Goal: Entertainment & Leisure: Consume media (video, audio)

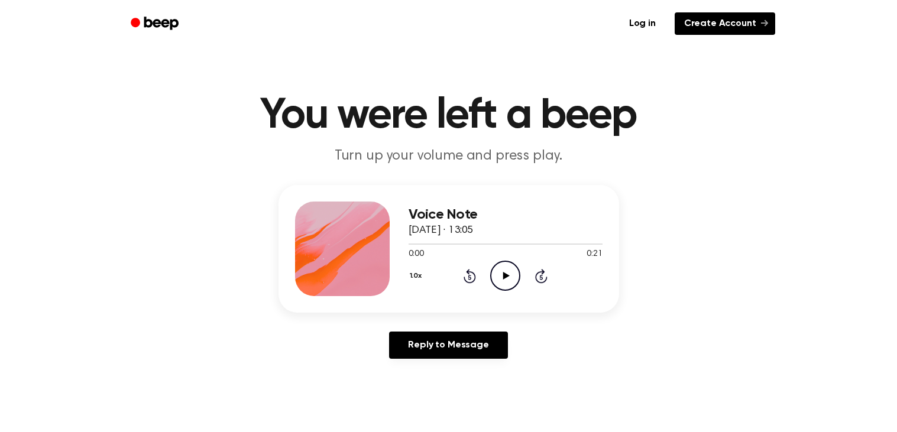
click at [688, 25] on link "Create Account" at bounding box center [724, 23] width 100 height 22
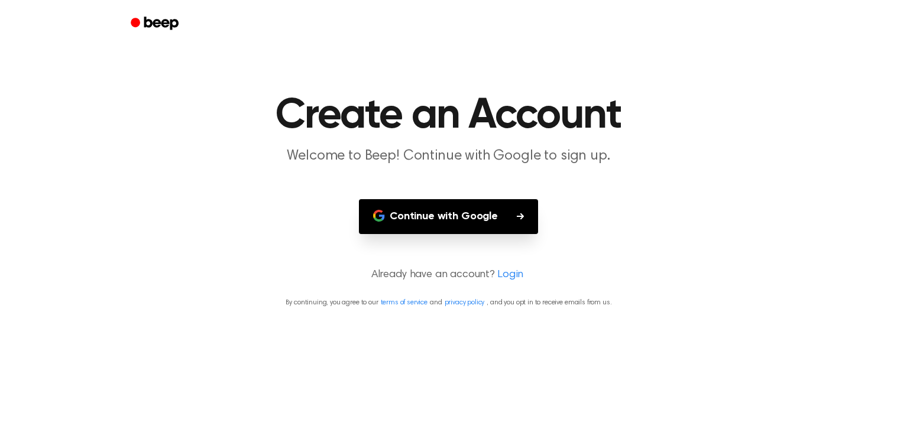
click at [453, 217] on button "Continue with Google" at bounding box center [448, 216] width 179 height 35
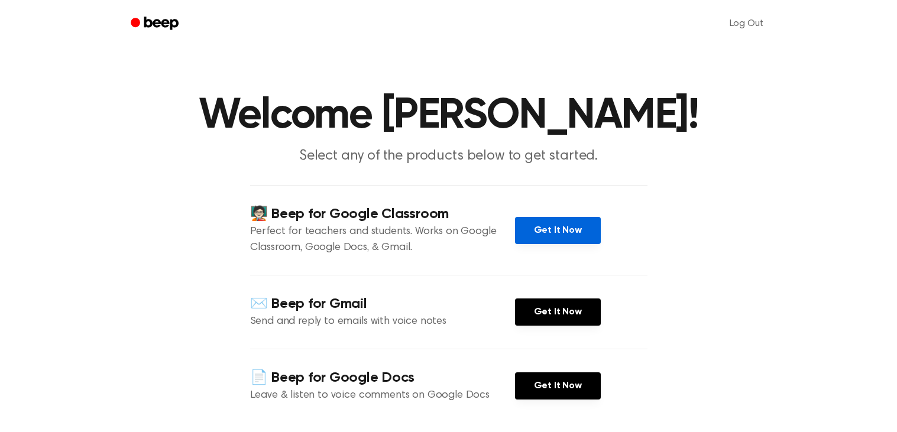
click at [550, 231] on link "Get It Now" at bounding box center [558, 230] width 86 height 27
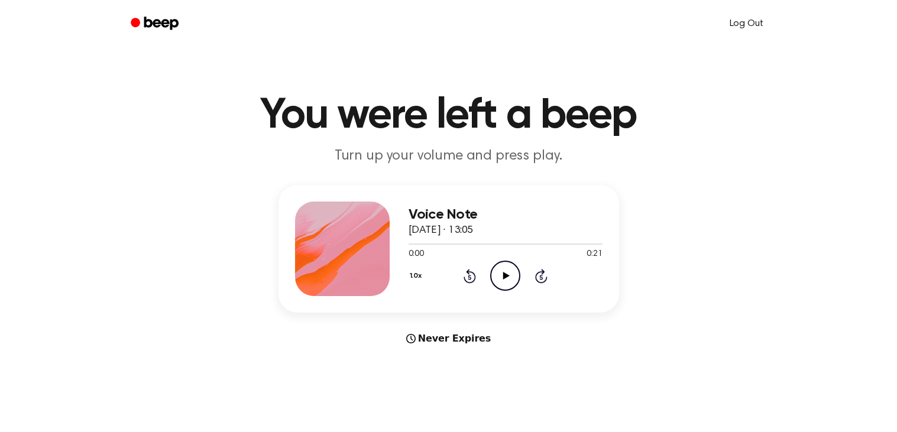
click at [744, 20] on link "Log Out" at bounding box center [745, 23] width 57 height 28
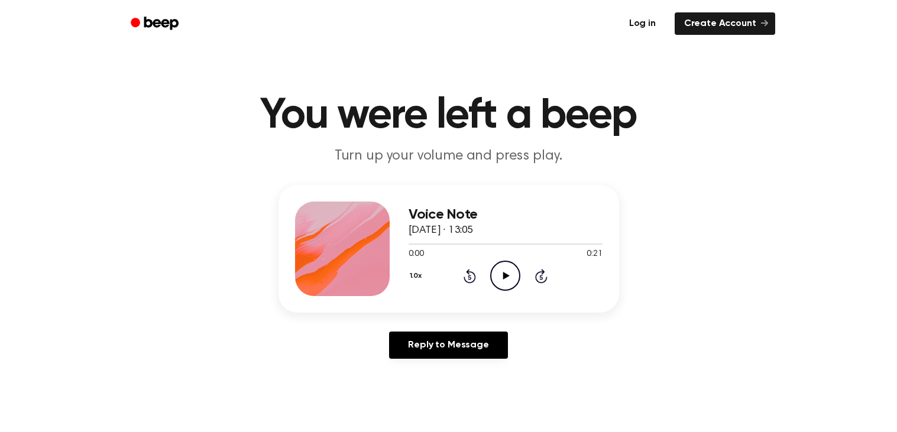
click at [646, 21] on link "Log in" at bounding box center [642, 23] width 50 height 27
click at [647, 21] on link "Log in" at bounding box center [642, 23] width 50 height 27
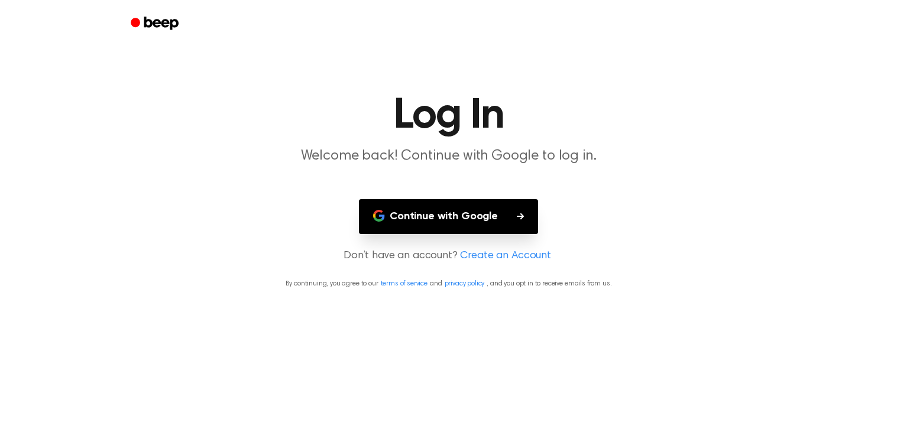
click at [499, 220] on button "Continue with Google" at bounding box center [448, 216] width 179 height 35
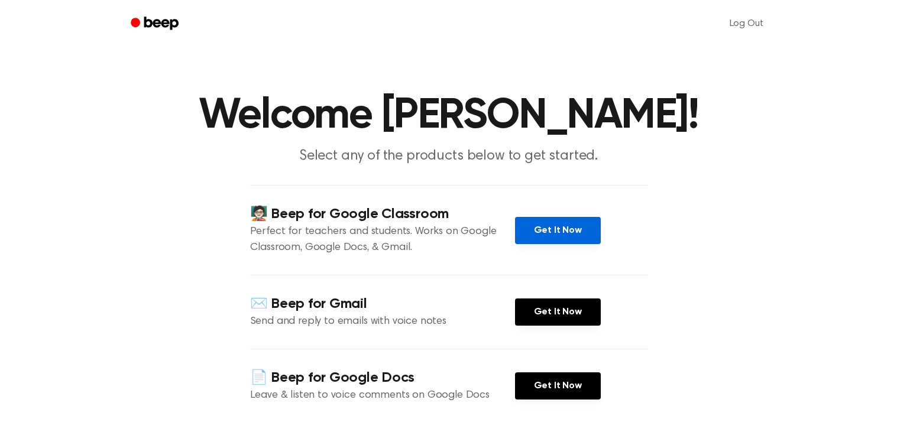
click at [540, 220] on link "Get It Now" at bounding box center [558, 230] width 86 height 27
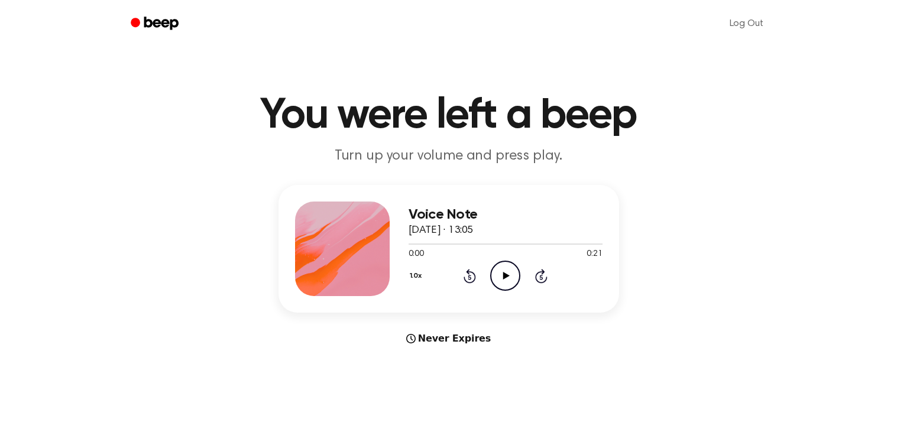
click at [496, 278] on icon "Play Audio" at bounding box center [505, 276] width 30 height 30
click at [496, 276] on icon "Pause Audio" at bounding box center [505, 276] width 30 height 30
click at [463, 273] on icon "Rewind 5 seconds" at bounding box center [469, 275] width 13 height 15
click at [465, 272] on icon "Rewind 5 seconds" at bounding box center [469, 275] width 13 height 15
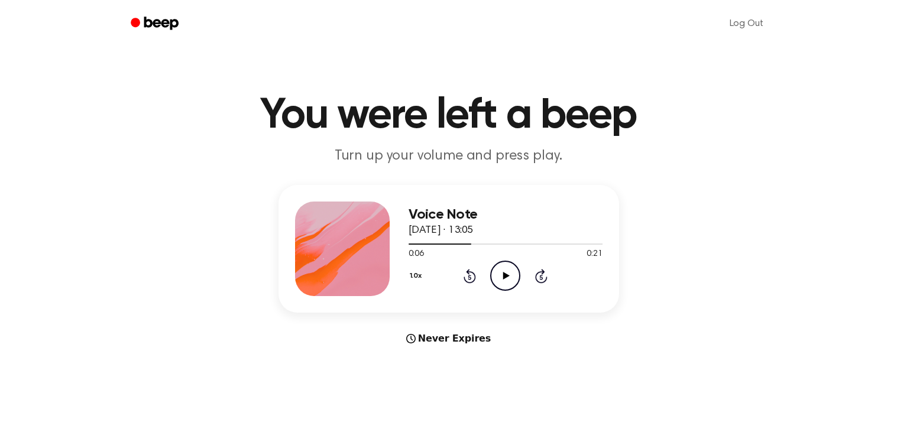
click at [465, 272] on icon "Rewind 5 seconds" at bounding box center [469, 275] width 13 height 15
click at [499, 282] on icon "Play Audio" at bounding box center [505, 276] width 30 height 30
click at [499, 282] on icon "Pause Audio" at bounding box center [505, 276] width 30 height 30
click at [507, 274] on icon "Play Audio" at bounding box center [505, 276] width 30 height 30
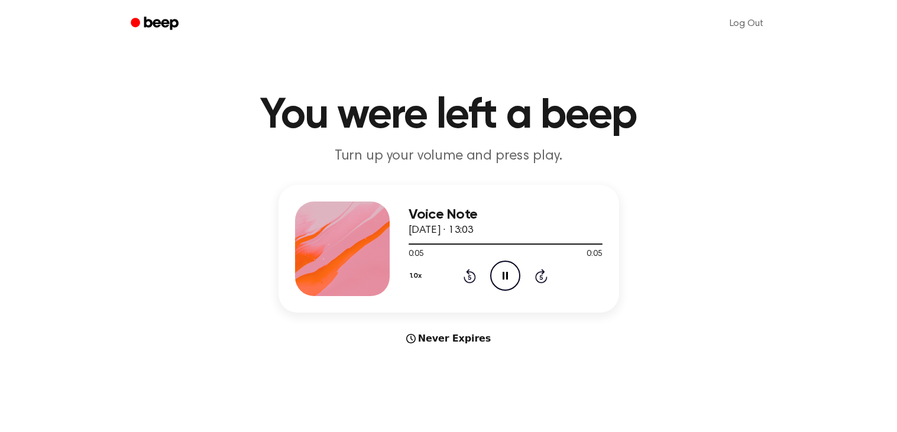
click at [507, 274] on icon at bounding box center [504, 276] width 5 height 8
